Goal: Transaction & Acquisition: Purchase product/service

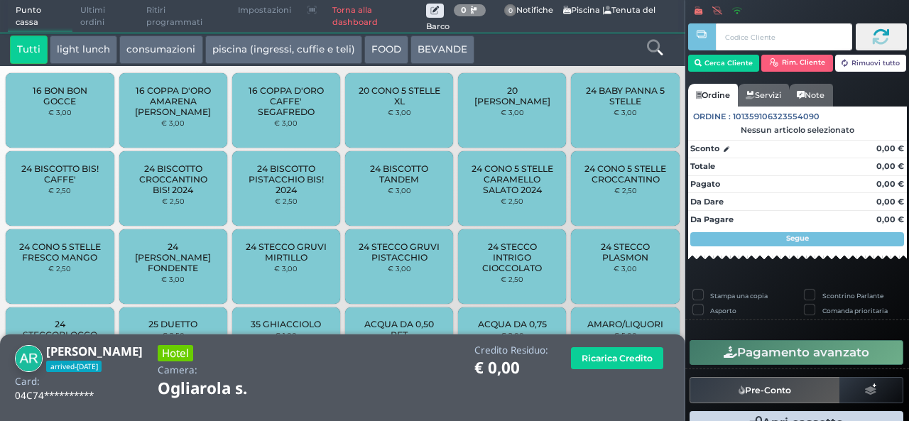
click at [658, 45] on icon at bounding box center [655, 48] width 16 height 16
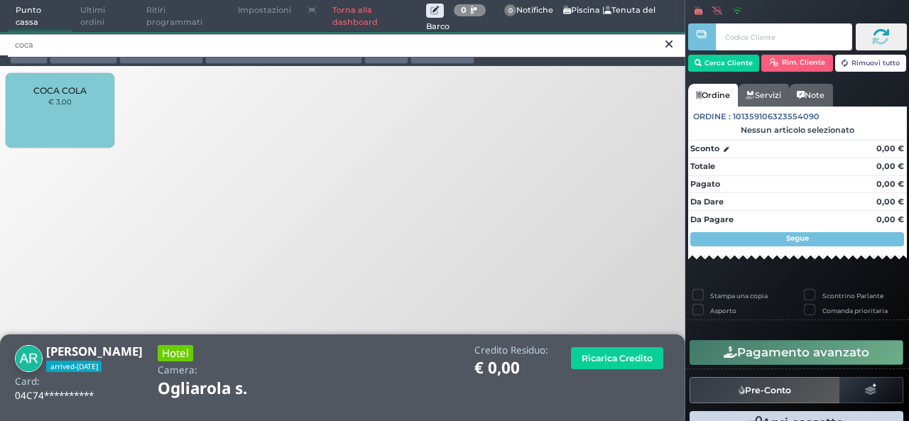
type input "coca"
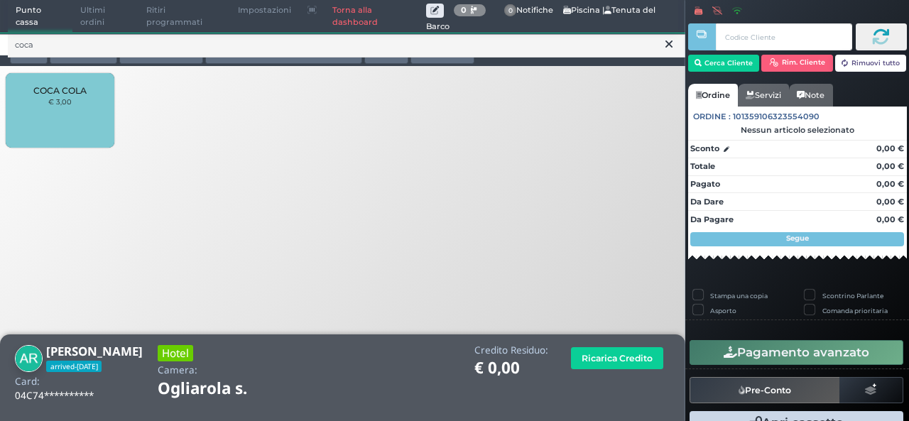
click at [53, 93] on span "COCA COLA" at bounding box center [59, 90] width 53 height 11
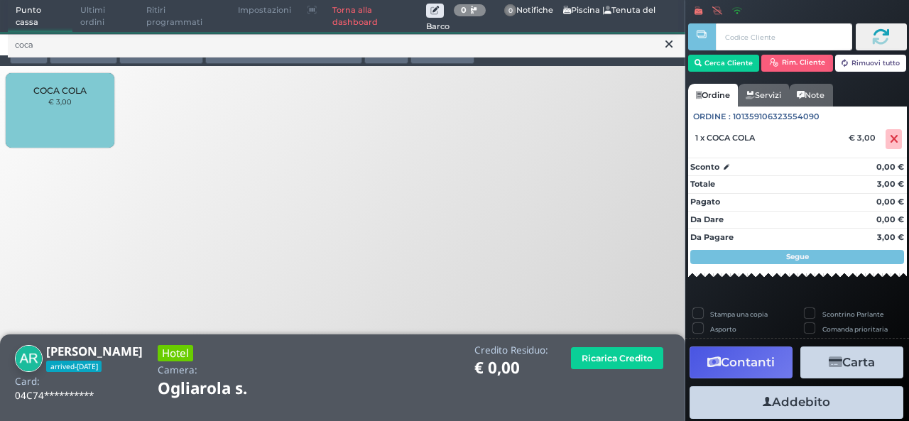
click at [53, 93] on span "COCA COLA" at bounding box center [59, 90] width 53 height 11
click at [665, 45] on icon at bounding box center [668, 44] width 7 height 14
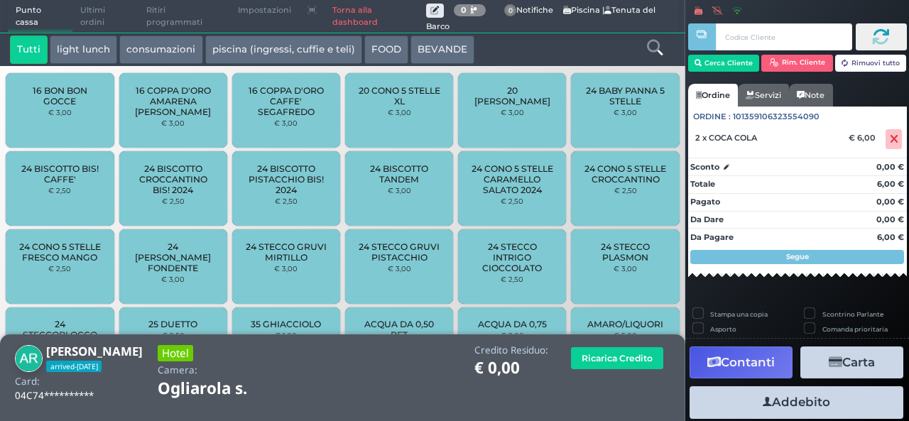
click at [665, 45] on div at bounding box center [654, 50] width 57 height 28
click at [658, 50] on icon at bounding box center [655, 48] width 16 height 16
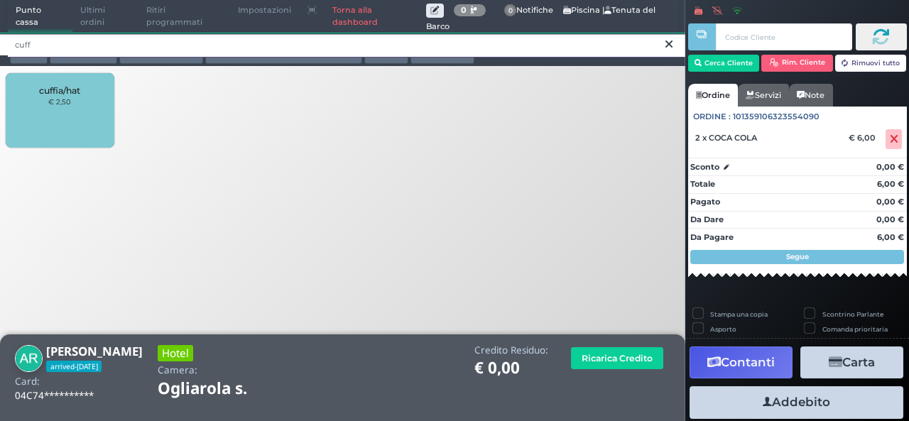
type input "cuff"
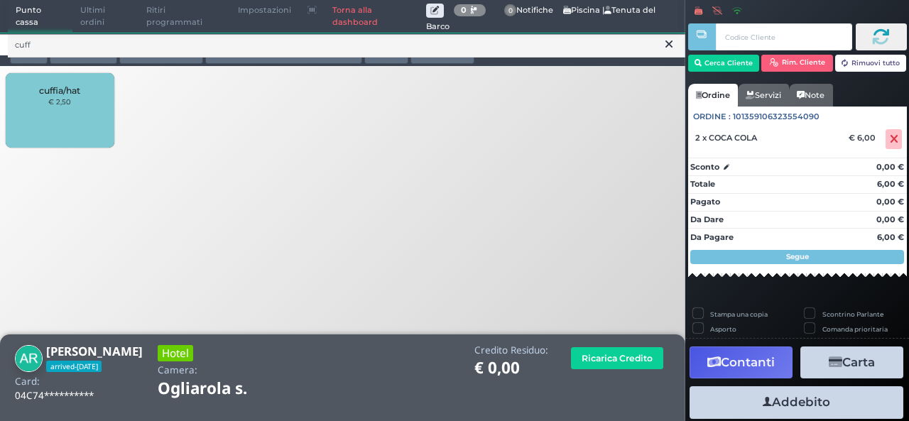
click at [44, 115] on div "cuffia/hat € 2,50" at bounding box center [60, 110] width 108 height 75
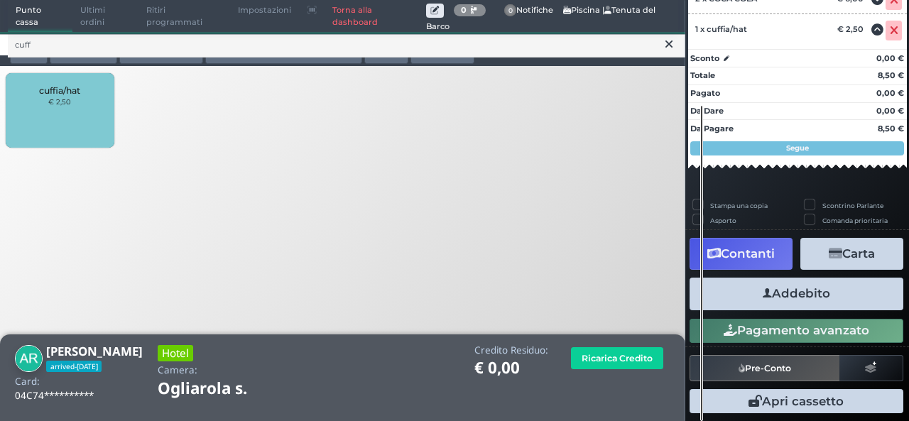
scroll to position [200, 0]
click at [840, 298] on button "Addebito" at bounding box center [797, 294] width 214 height 32
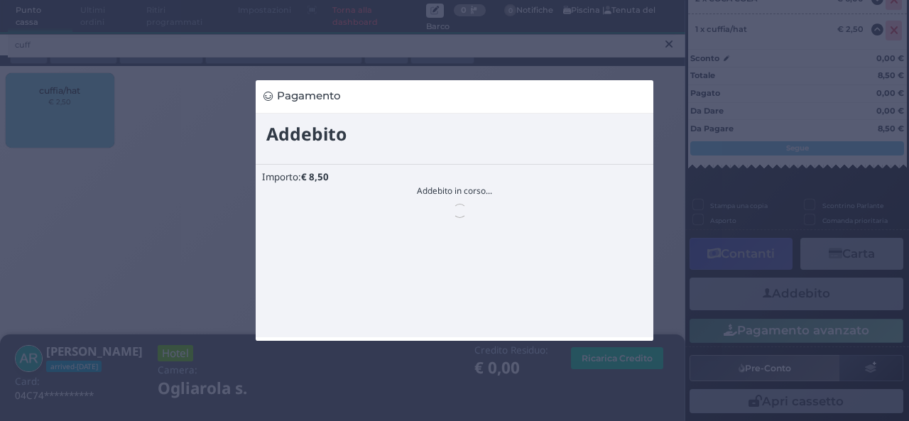
scroll to position [0, 0]
